Goal: Task Accomplishment & Management: Use online tool/utility

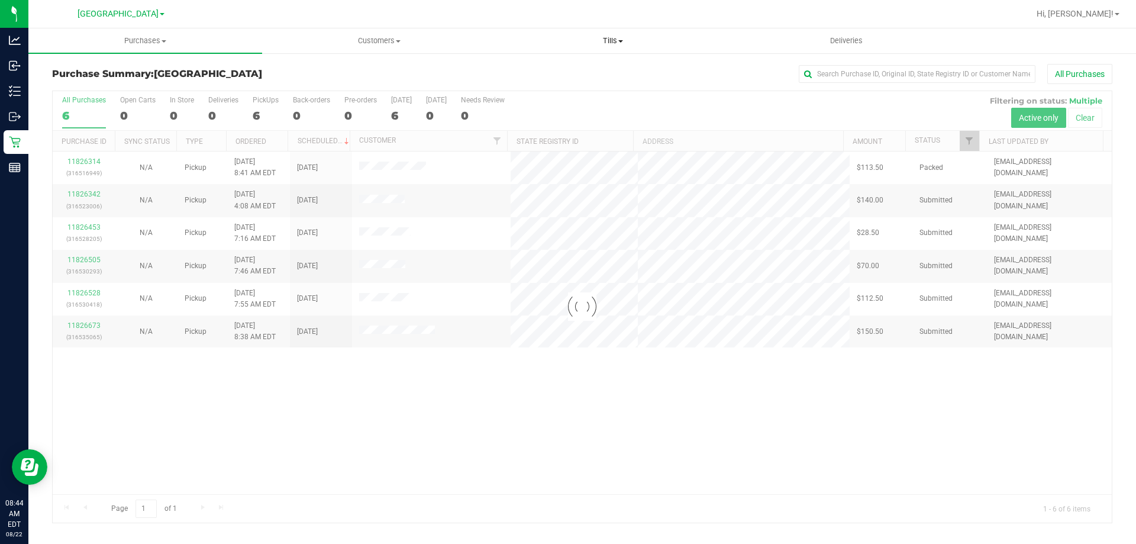
click at [621, 39] on span "Tills" at bounding box center [612, 41] width 233 height 11
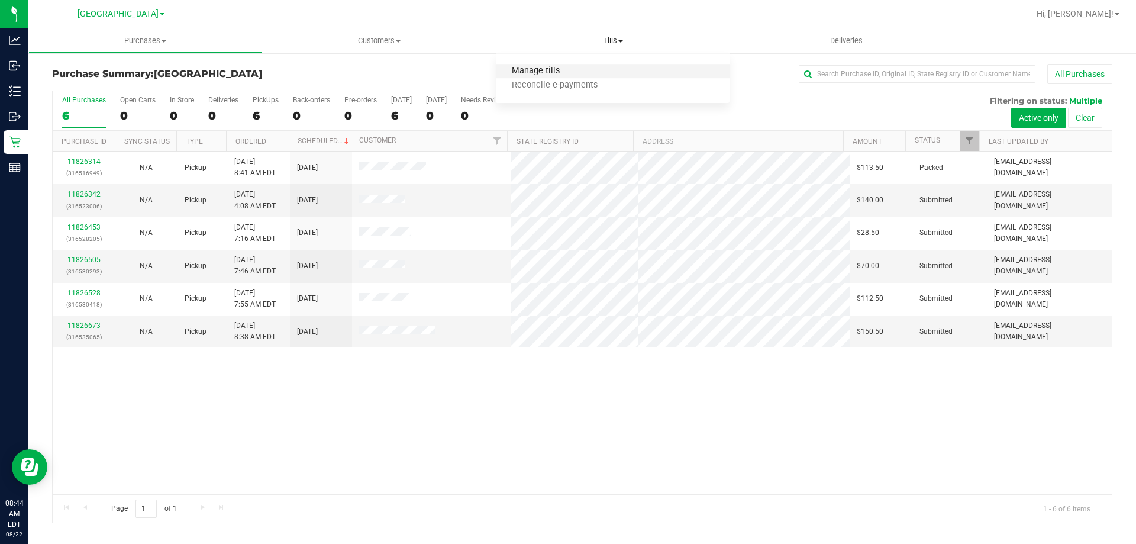
click at [552, 67] on span "Manage tills" at bounding box center [536, 71] width 80 height 10
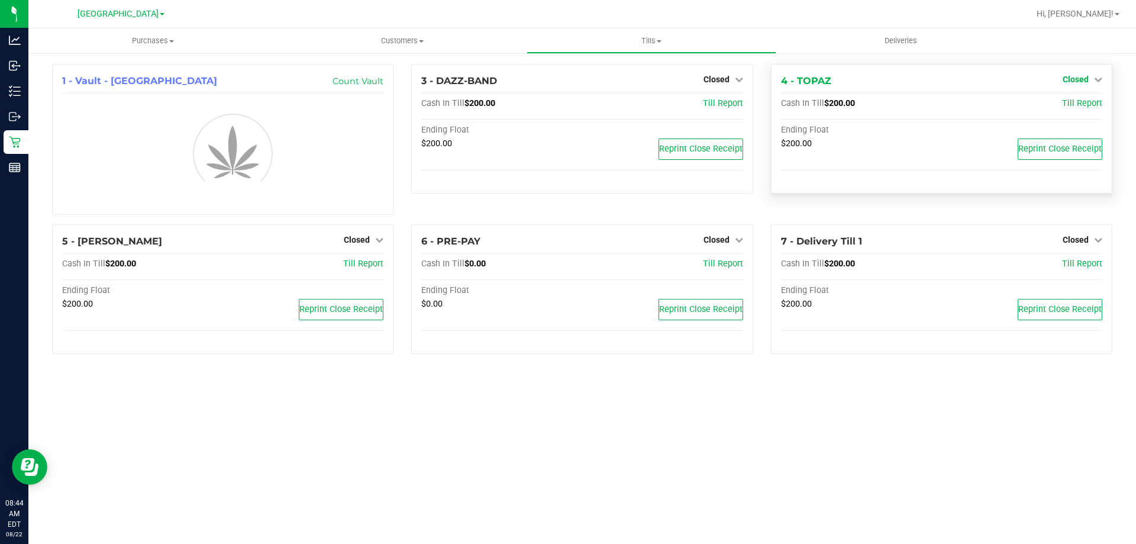
click at [1085, 81] on span "Closed" at bounding box center [1076, 79] width 26 height 9
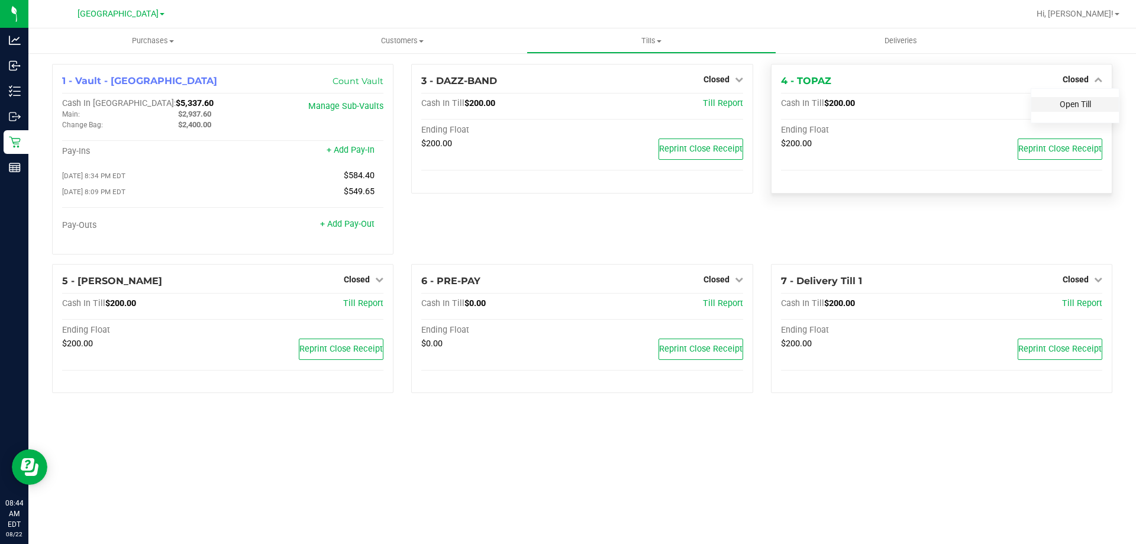
click at [1073, 104] on link "Open Till" at bounding box center [1075, 103] width 31 height 9
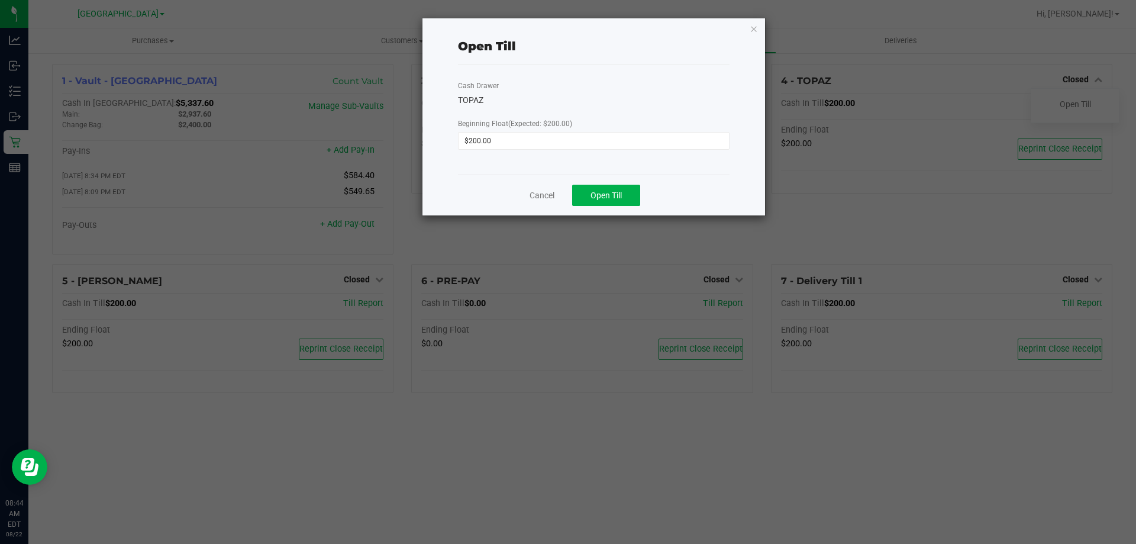
click at [568, 184] on div "Cancel Open Till" at bounding box center [594, 195] width 272 height 41
click at [626, 193] on button "Open Till" at bounding box center [606, 195] width 68 height 21
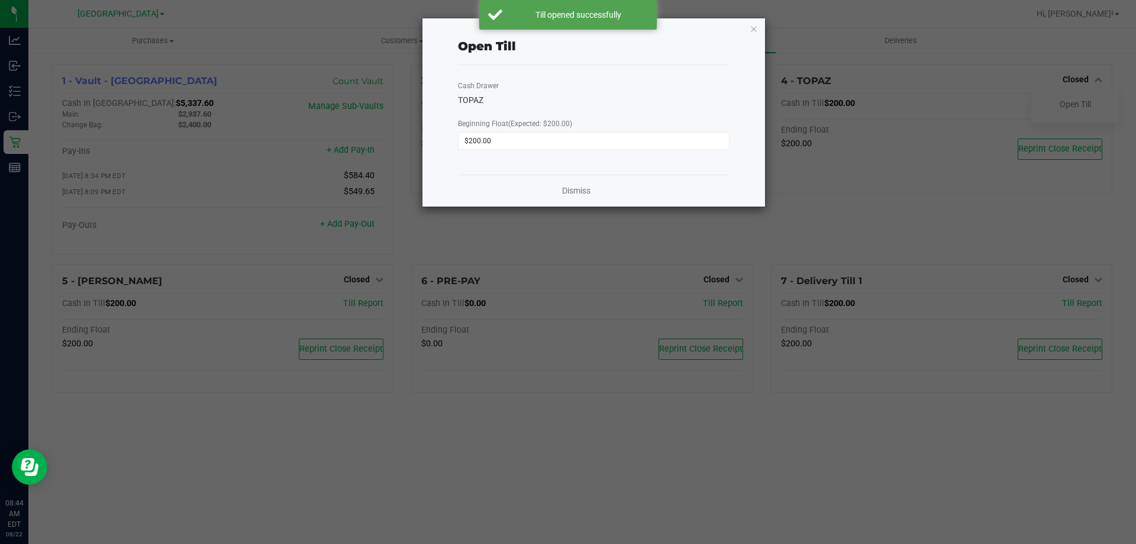
click at [573, 184] on div "Dismiss" at bounding box center [594, 191] width 272 height 32
click at [573, 188] on link "Dismiss" at bounding box center [576, 191] width 28 height 12
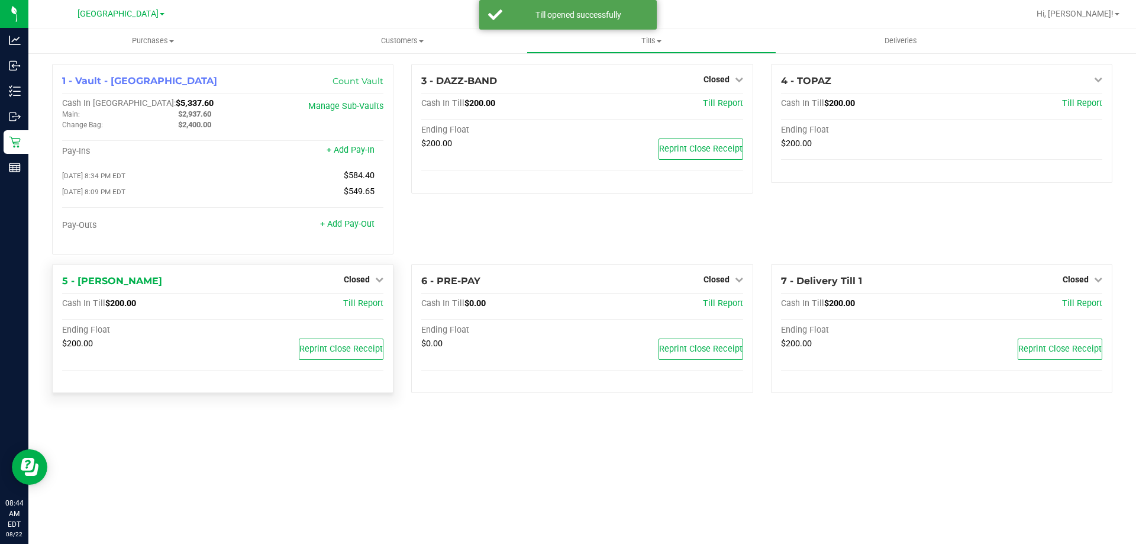
click at [351, 276] on div "Closed" at bounding box center [364, 279] width 40 height 14
click at [353, 284] on span "Closed" at bounding box center [357, 279] width 26 height 9
click at [354, 305] on link "Open Till" at bounding box center [356, 303] width 31 height 9
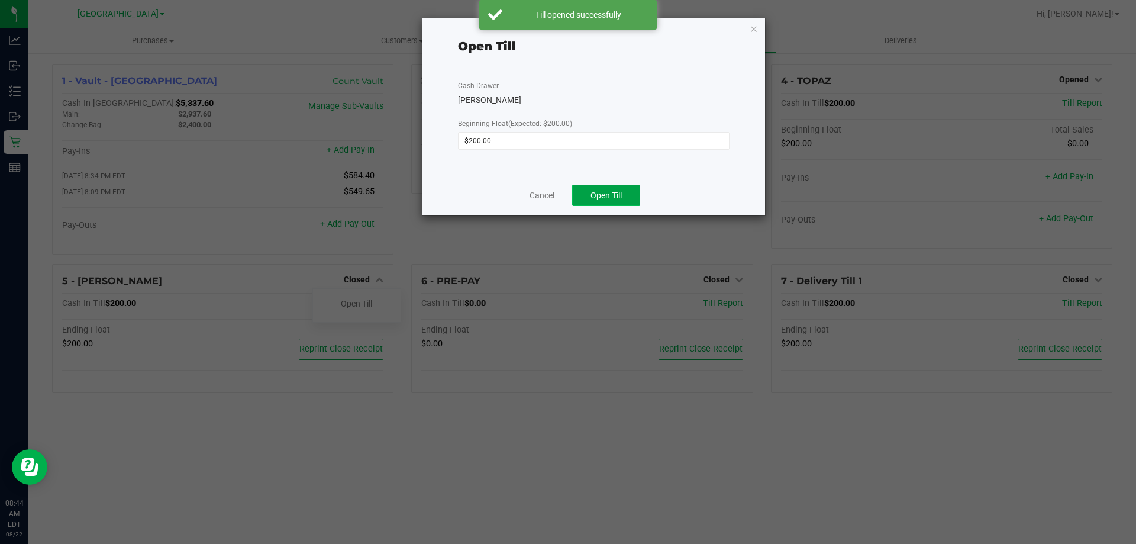
click at [628, 198] on button "Open Till" at bounding box center [606, 195] width 68 height 21
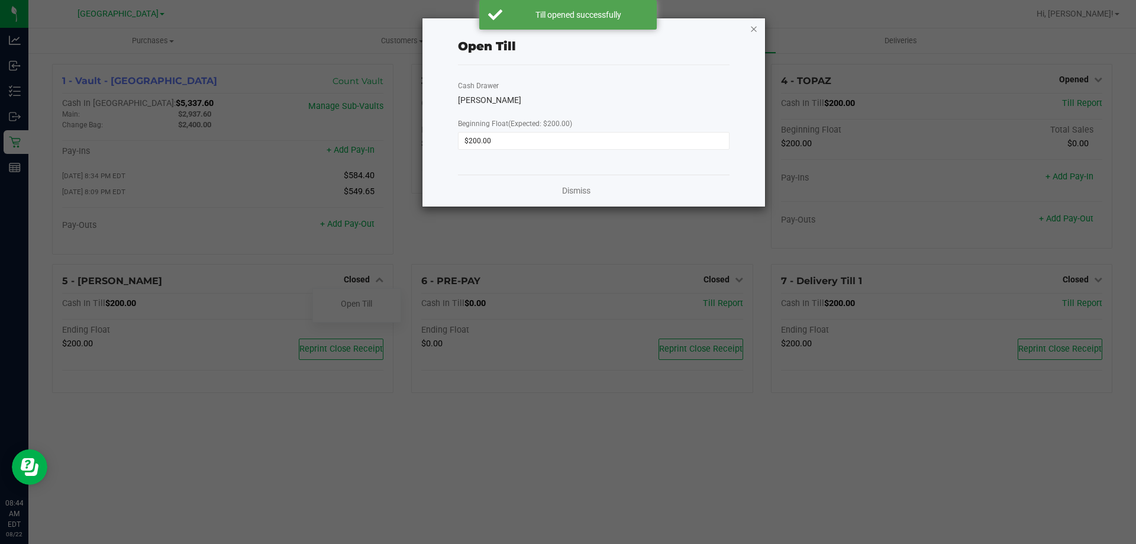
click at [753, 28] on icon "button" at bounding box center [754, 28] width 8 height 14
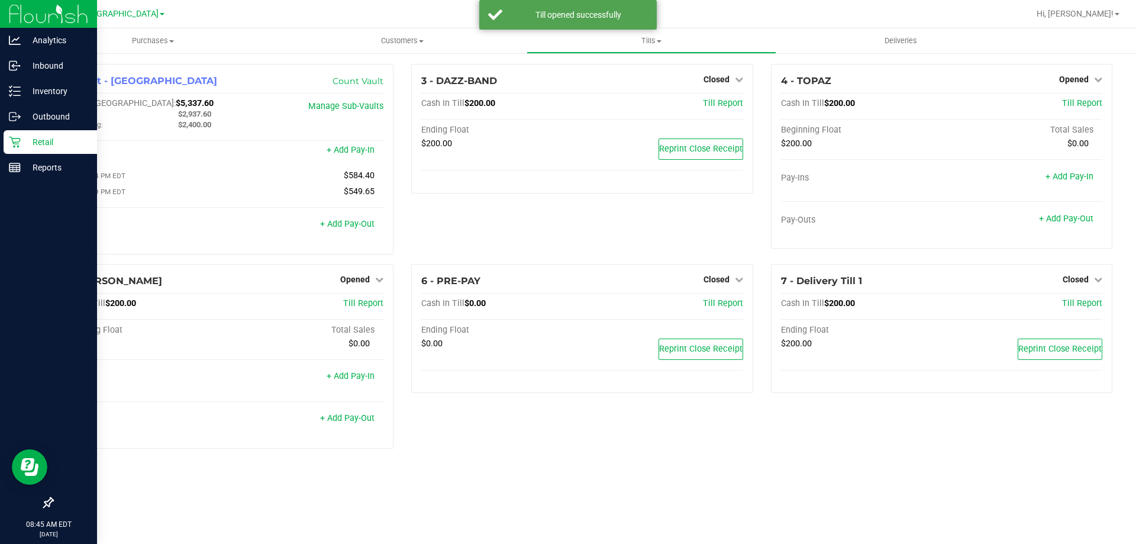
click at [30, 134] on div "Retail" at bounding box center [50, 142] width 93 height 24
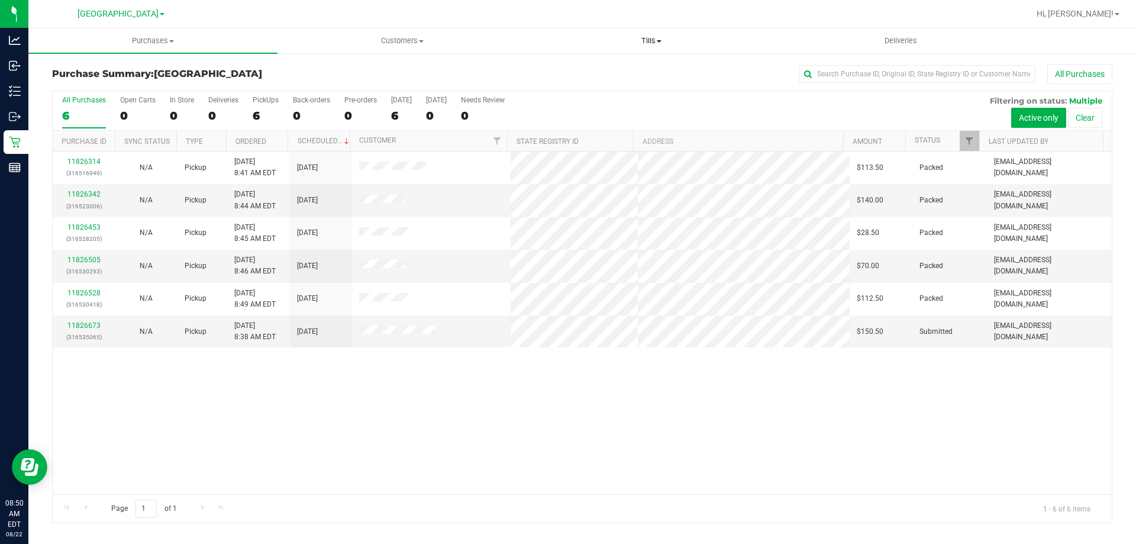
click at [654, 42] on span "Tills" at bounding box center [651, 41] width 248 height 11
click at [616, 75] on li "Manage tills" at bounding box center [651, 71] width 249 height 14
